Goal: Task Accomplishment & Management: Manage account settings

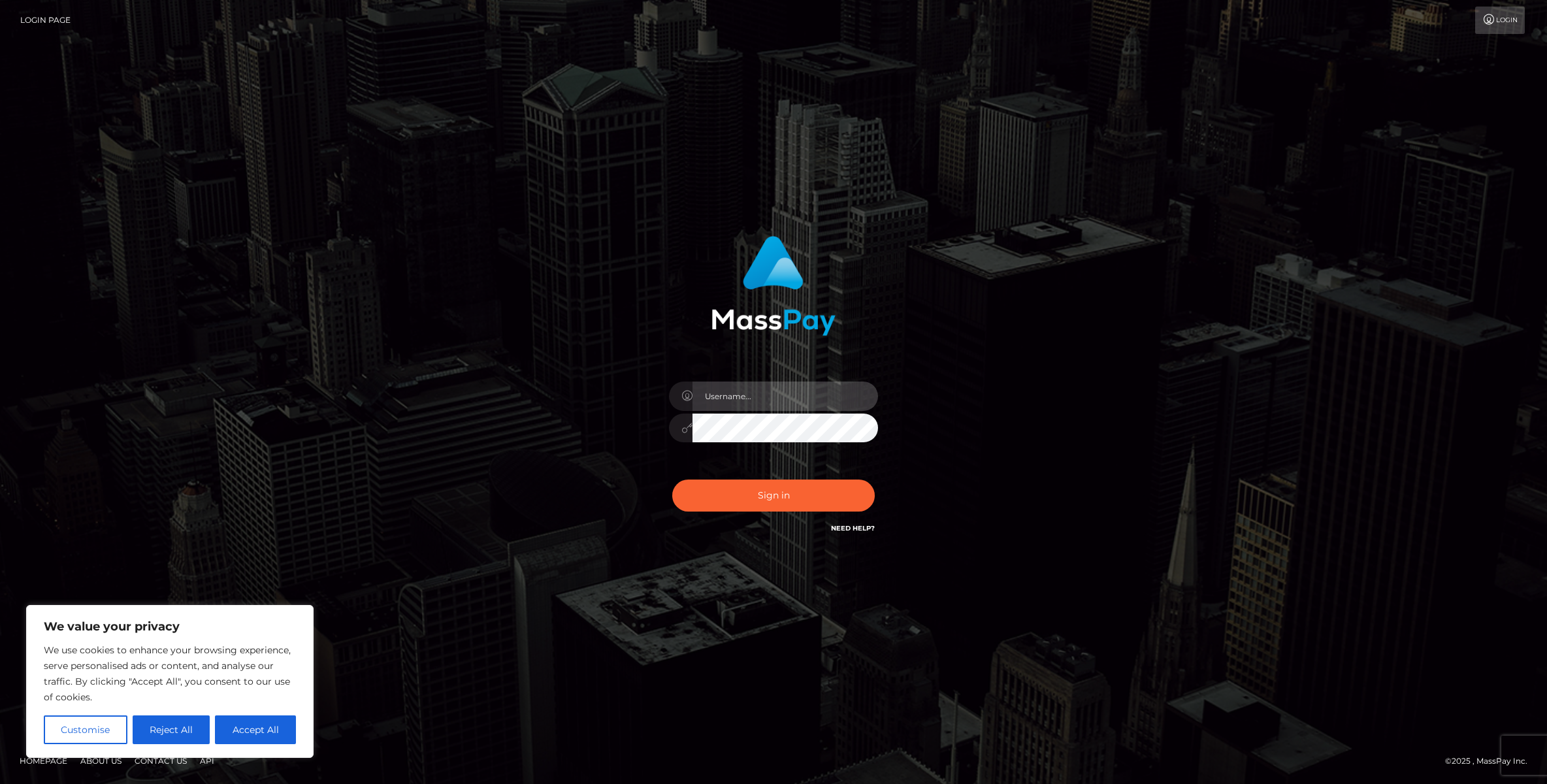
click at [751, 391] on input "text" at bounding box center [785, 396] width 185 height 30
type input "paigecrit"
click at [672, 479] on button "Sign in" at bounding box center [773, 495] width 202 height 32
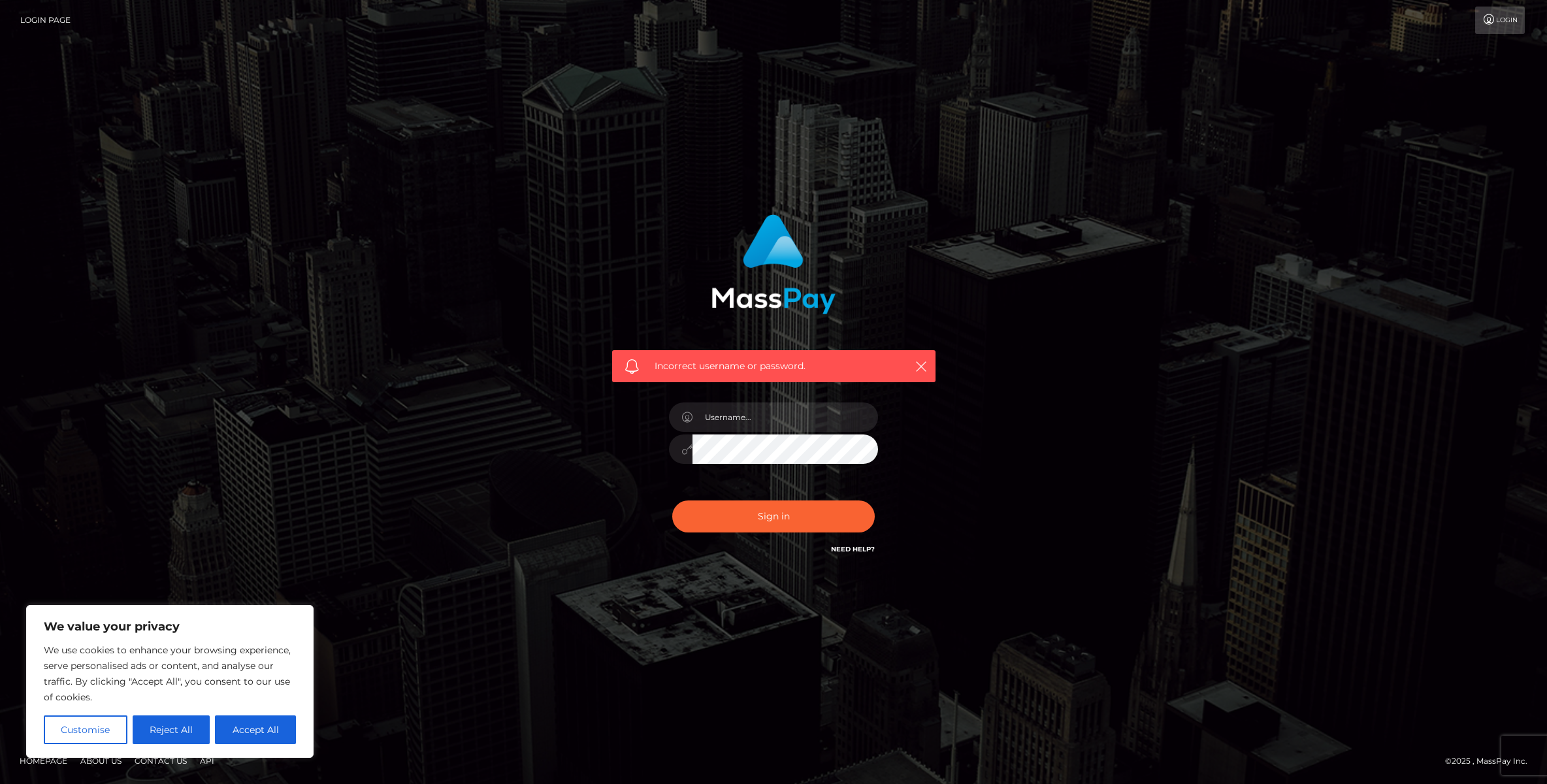
click at [773, 433] on div at bounding box center [774, 442] width 229 height 100
click at [787, 419] on input "text" at bounding box center [785, 417] width 185 height 30
click at [727, 422] on input "text" at bounding box center [785, 417] width 185 height 30
type input "paigecrit@gmail.com"
click at [672, 501] on button "Sign in" at bounding box center [773, 516] width 202 height 32
